Goal: Transaction & Acquisition: Purchase product/service

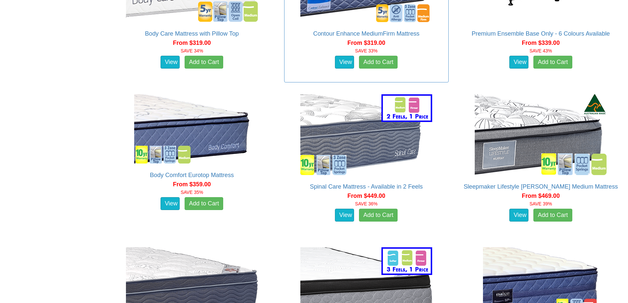
scroll to position [593, 0]
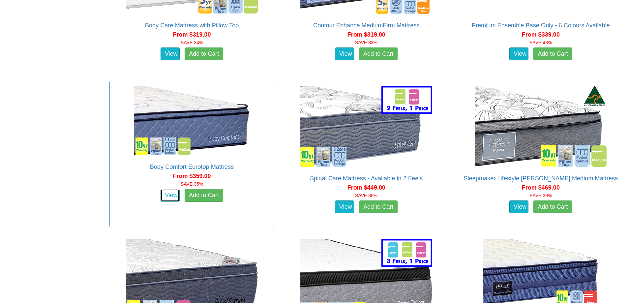
click at [175, 192] on link "View" at bounding box center [169, 195] width 19 height 13
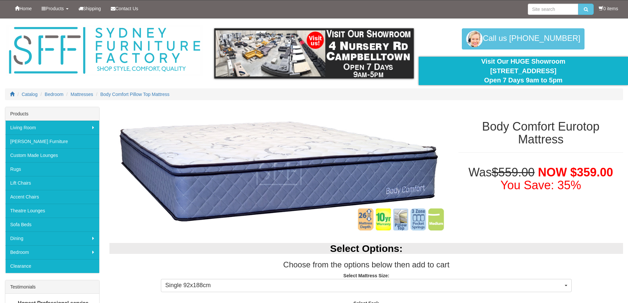
scroll to position [66, 0]
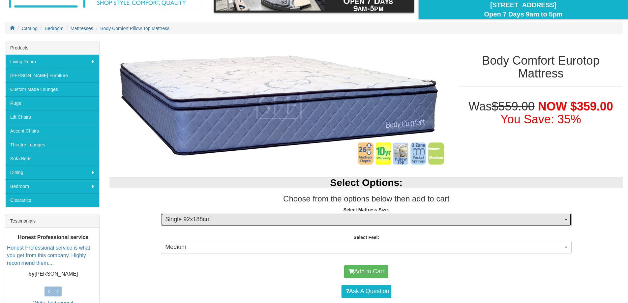
click at [337, 216] on span "Single 92x188cm" at bounding box center [364, 219] width 398 height 9
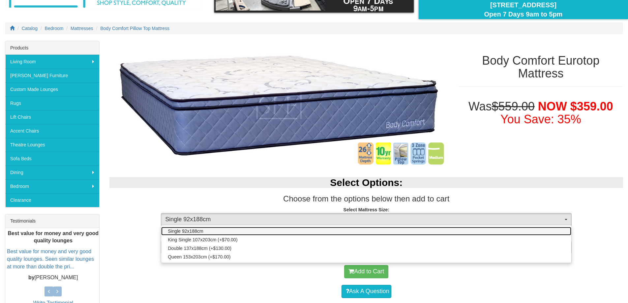
click at [201, 230] on span "Single 92x188cm" at bounding box center [185, 231] width 35 height 7
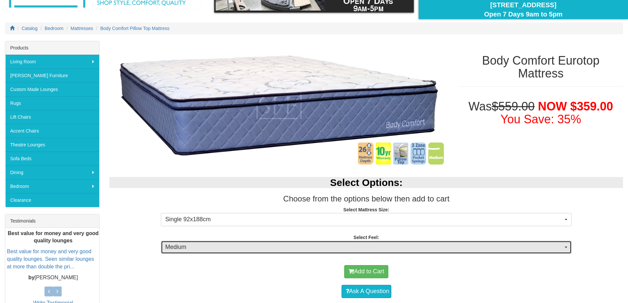
click at [241, 247] on span "Medium" at bounding box center [364, 247] width 398 height 9
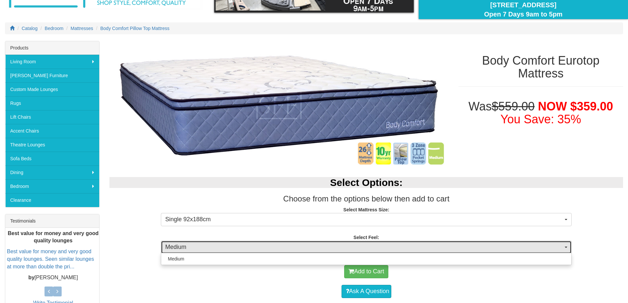
click at [241, 247] on span "Medium" at bounding box center [364, 247] width 398 height 9
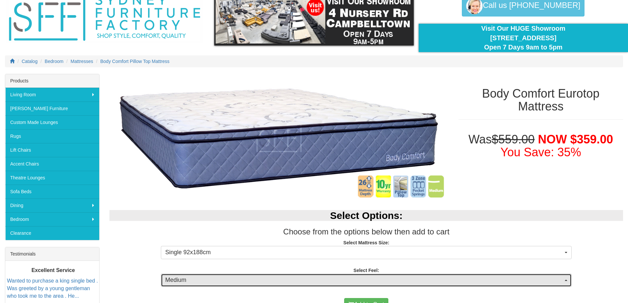
scroll to position [0, 0]
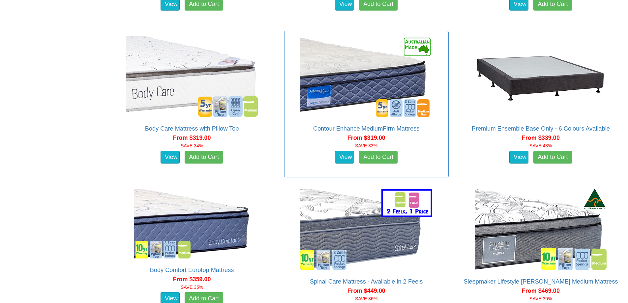
scroll to position [362, 0]
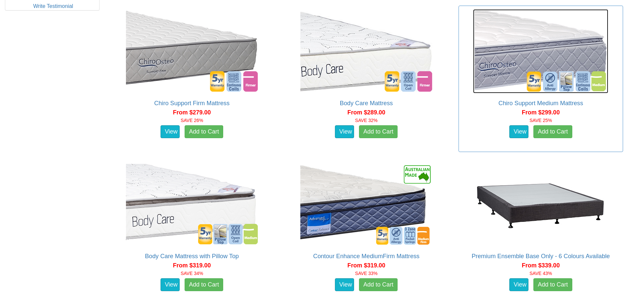
click at [485, 75] on img at bounding box center [540, 51] width 135 height 84
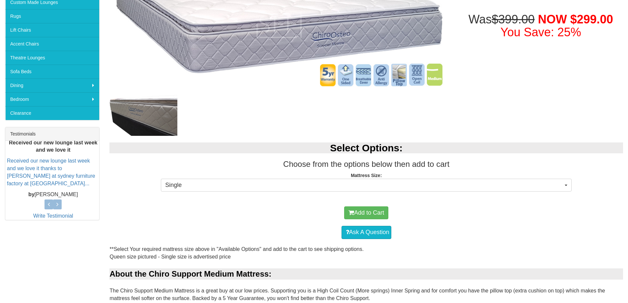
scroll to position [66, 0]
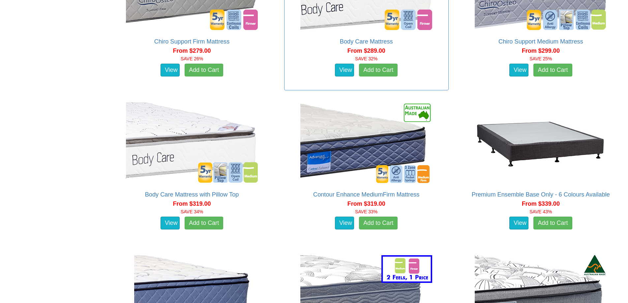
scroll to position [428, 0]
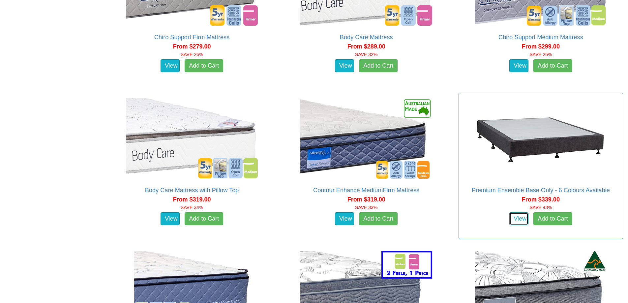
click at [524, 218] on link "View" at bounding box center [518, 218] width 19 height 13
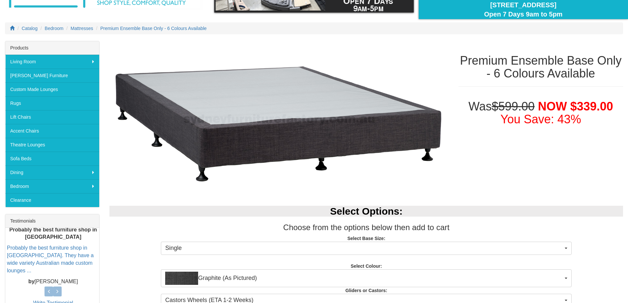
scroll to position [132, 0]
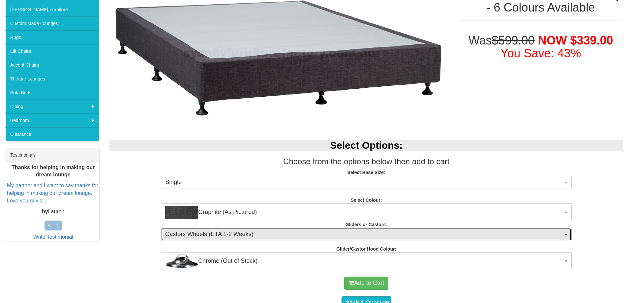
click at [243, 236] on span "Castors Wheels (ETA 1-2 Weeks)" at bounding box center [364, 234] width 398 height 9
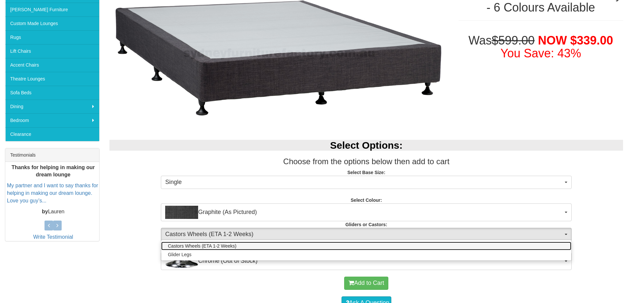
click at [237, 243] on link "Castors Wheels (ETA 1-2 Weeks)" at bounding box center [366, 245] width 410 height 9
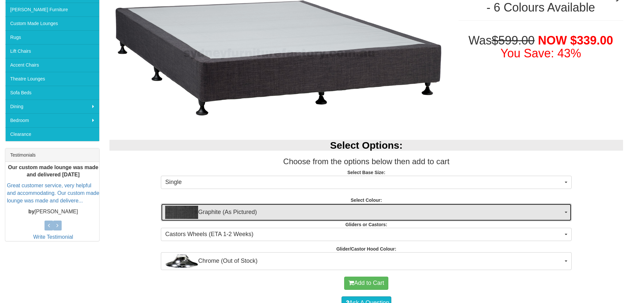
click at [566, 210] on button "Graphite (As Pictured)" at bounding box center [366, 212] width 411 height 18
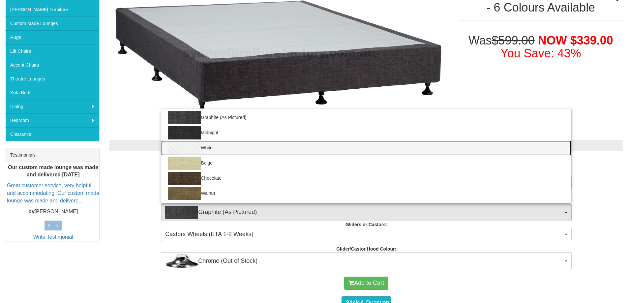
click at [207, 149] on link "White" at bounding box center [366, 147] width 410 height 15
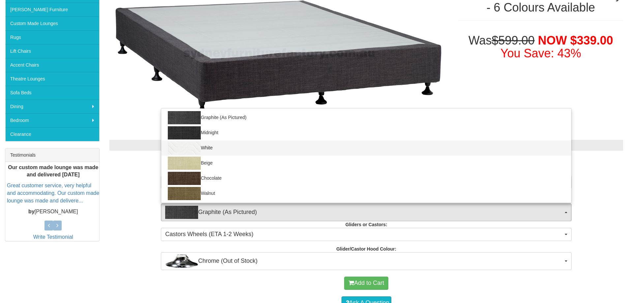
select select "183"
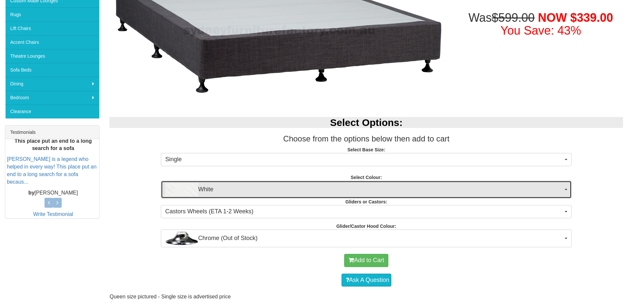
scroll to position [165, 0]
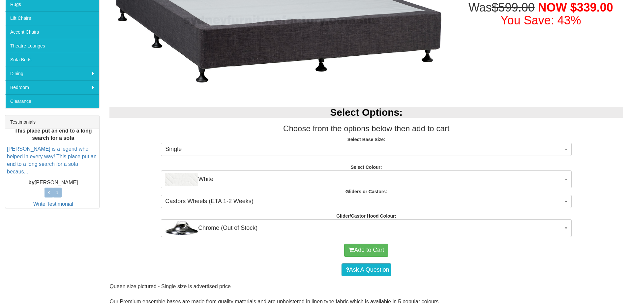
click at [508, 99] on div "Premium Ensemble Base Only - 6 Colours Available Was $599.00 NOW $339.00 You Sa…" at bounding box center [365, 193] width 523 height 503
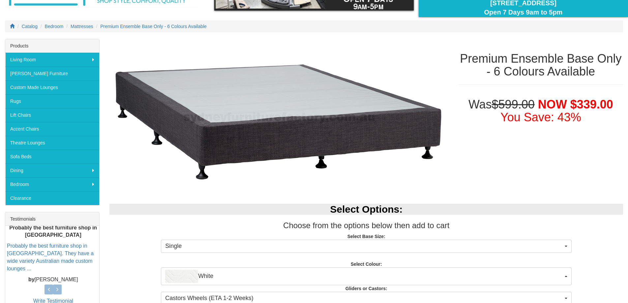
scroll to position [66, 0]
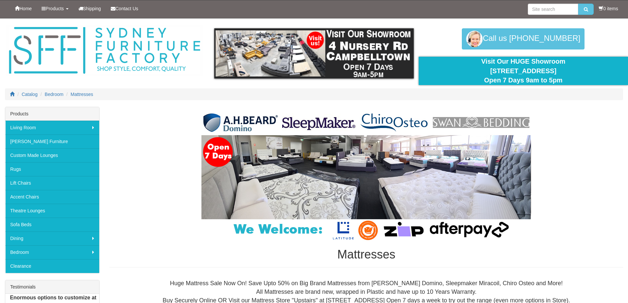
scroll to position [432, 0]
